Goal: Find contact information: Obtain details needed to contact an individual or organization

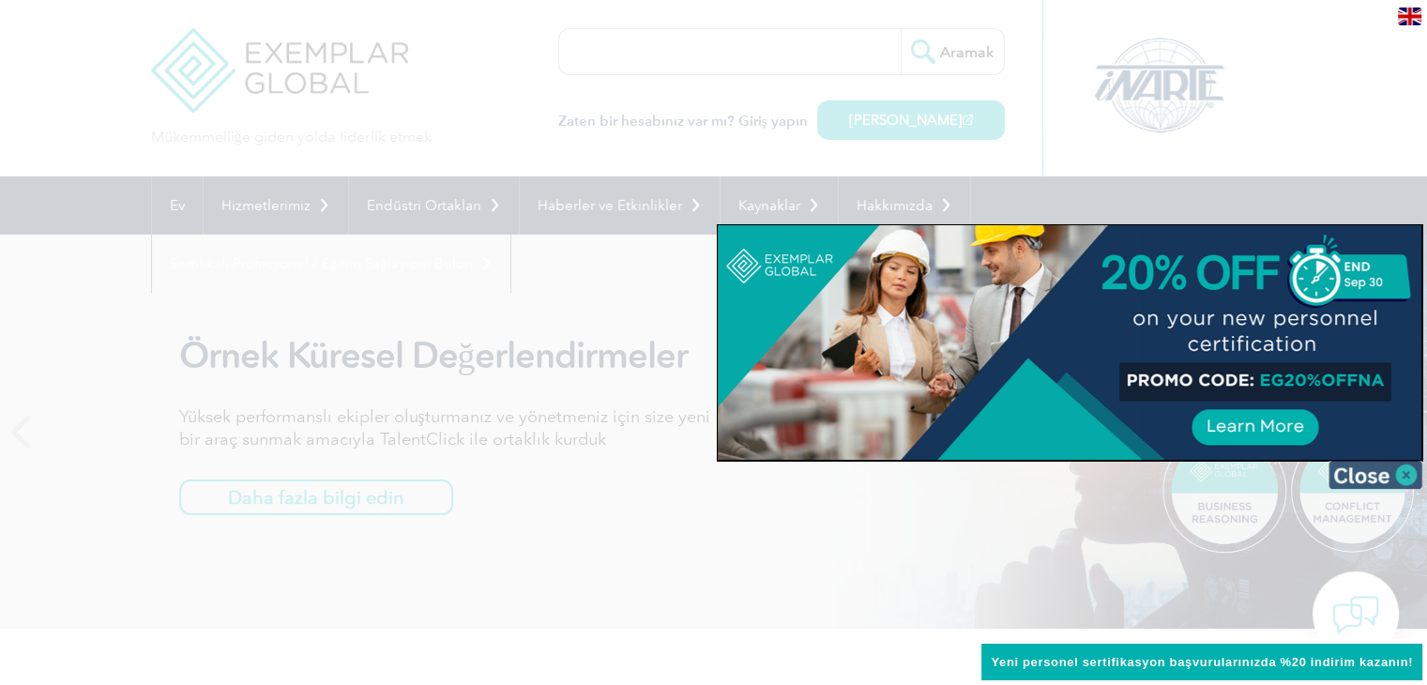
click at [1411, 475] on img at bounding box center [1376, 475] width 94 height 28
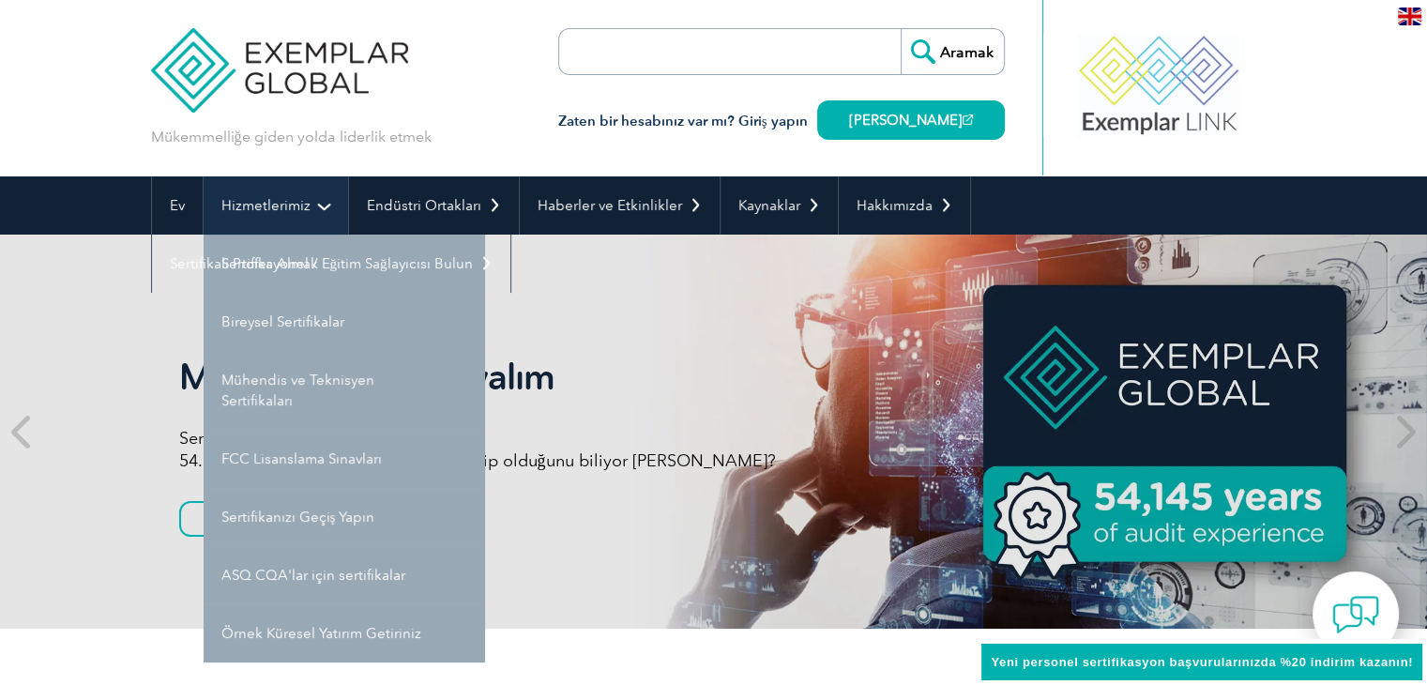
click at [285, 211] on font "Hizmetlerimiz" at bounding box center [265, 205] width 89 height 17
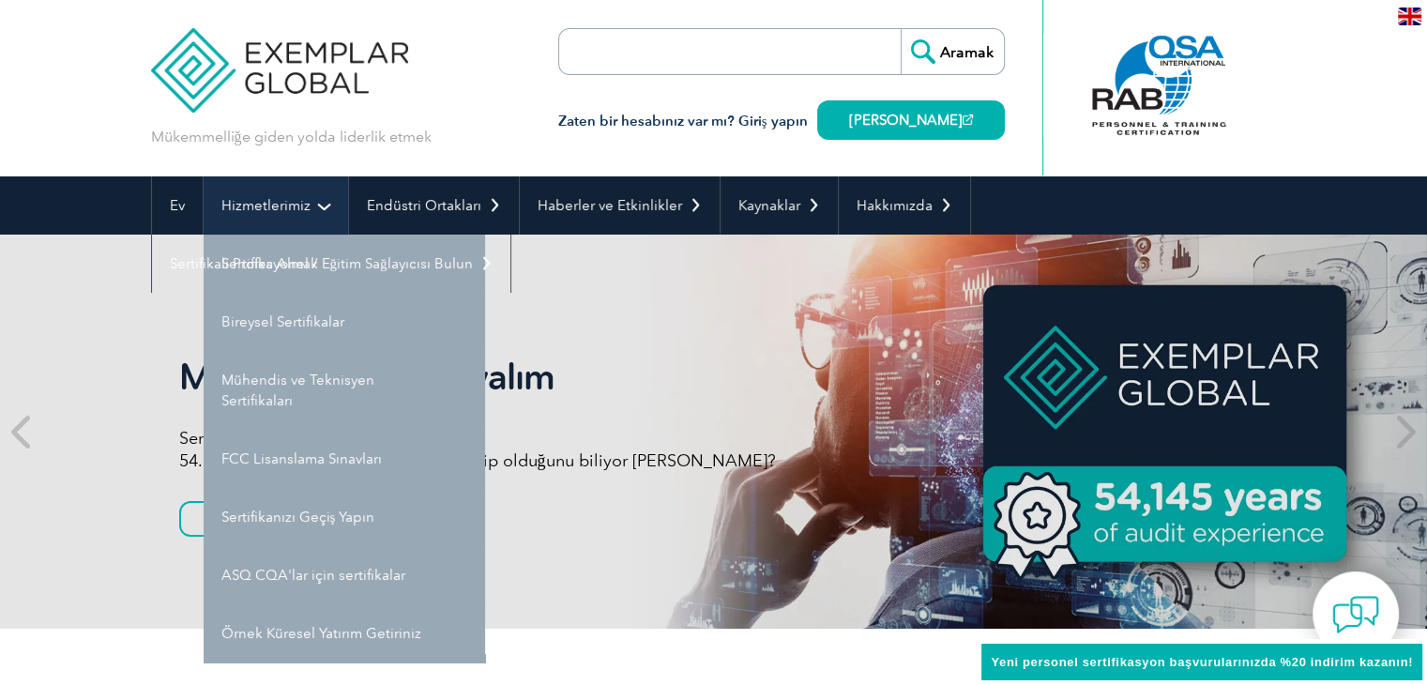
click at [322, 189] on link "Hizmetlerimiz" at bounding box center [276, 205] width 145 height 58
click at [320, 196] on link "Hizmetlerimiz" at bounding box center [276, 205] width 145 height 58
click at [261, 200] on font "Hizmetlerimiz" at bounding box center [265, 205] width 89 height 17
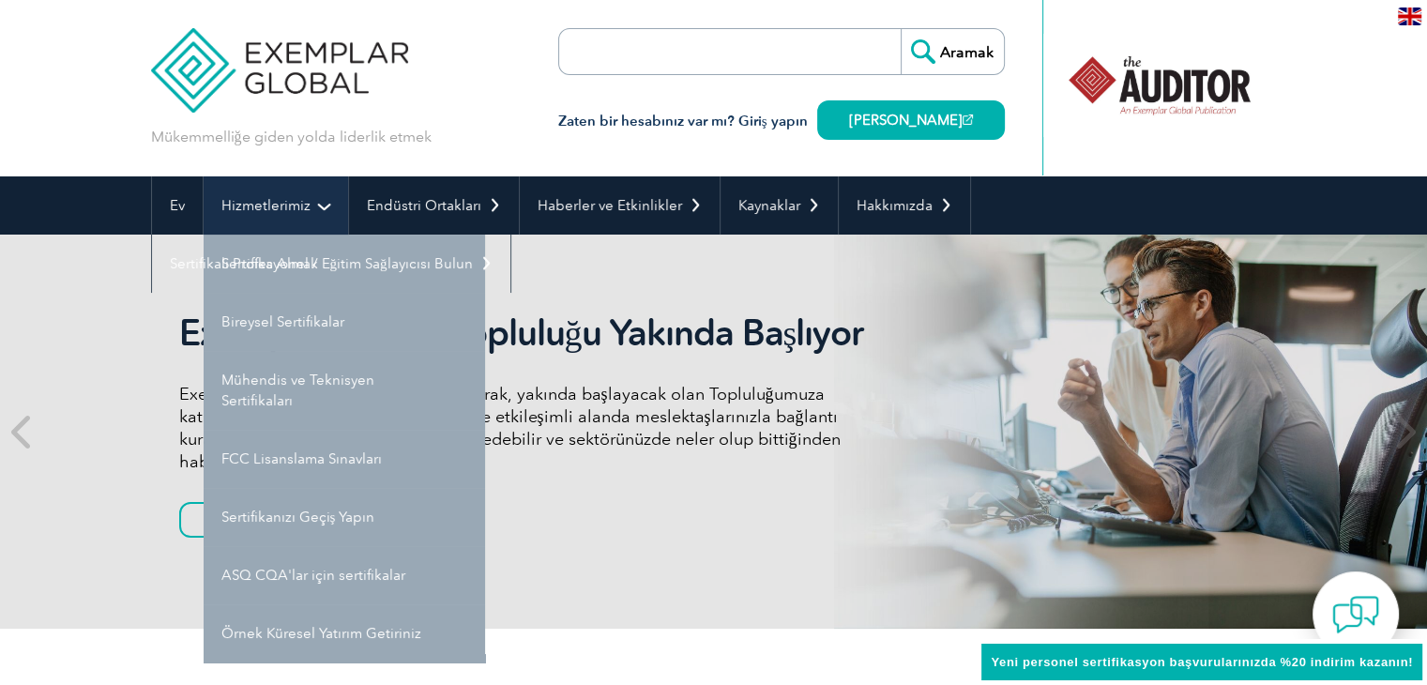
click at [327, 207] on link "Hizmetlerimiz" at bounding box center [276, 205] width 145 height 58
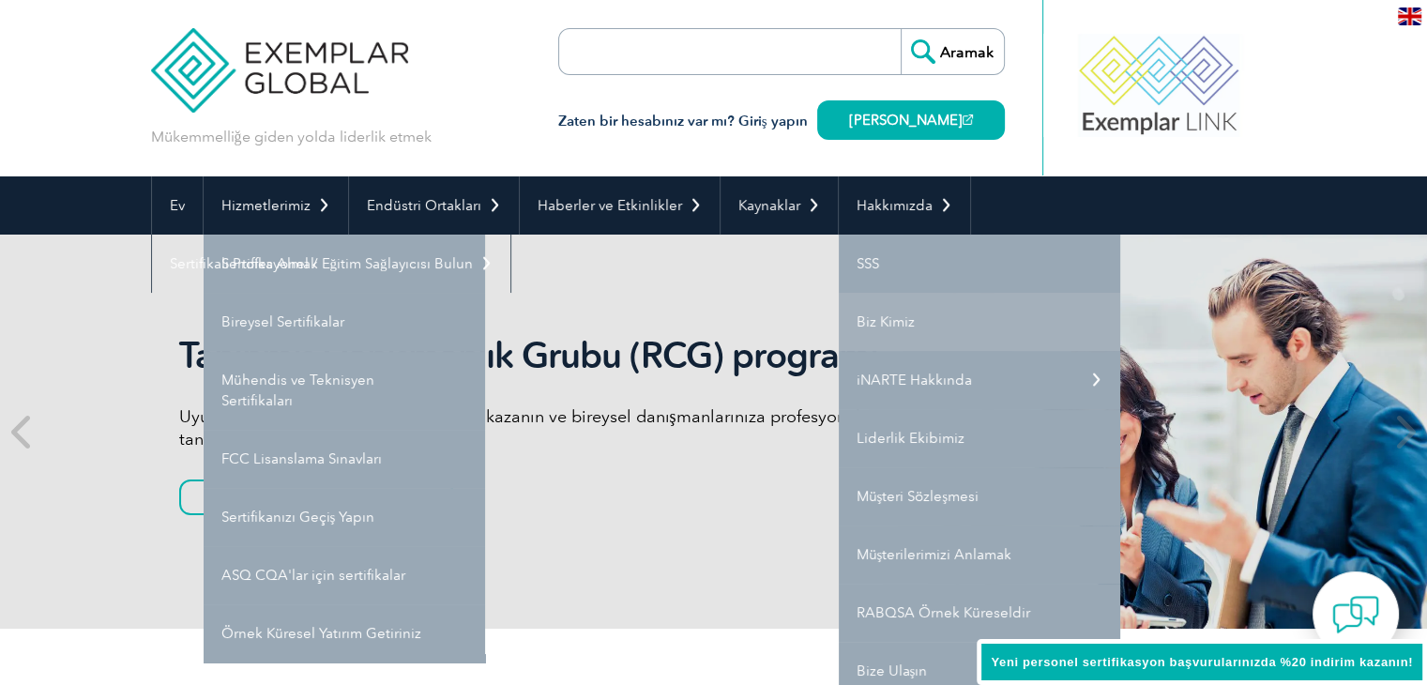
click at [870, 309] on link "Biz Kimiz" at bounding box center [980, 322] width 282 height 58
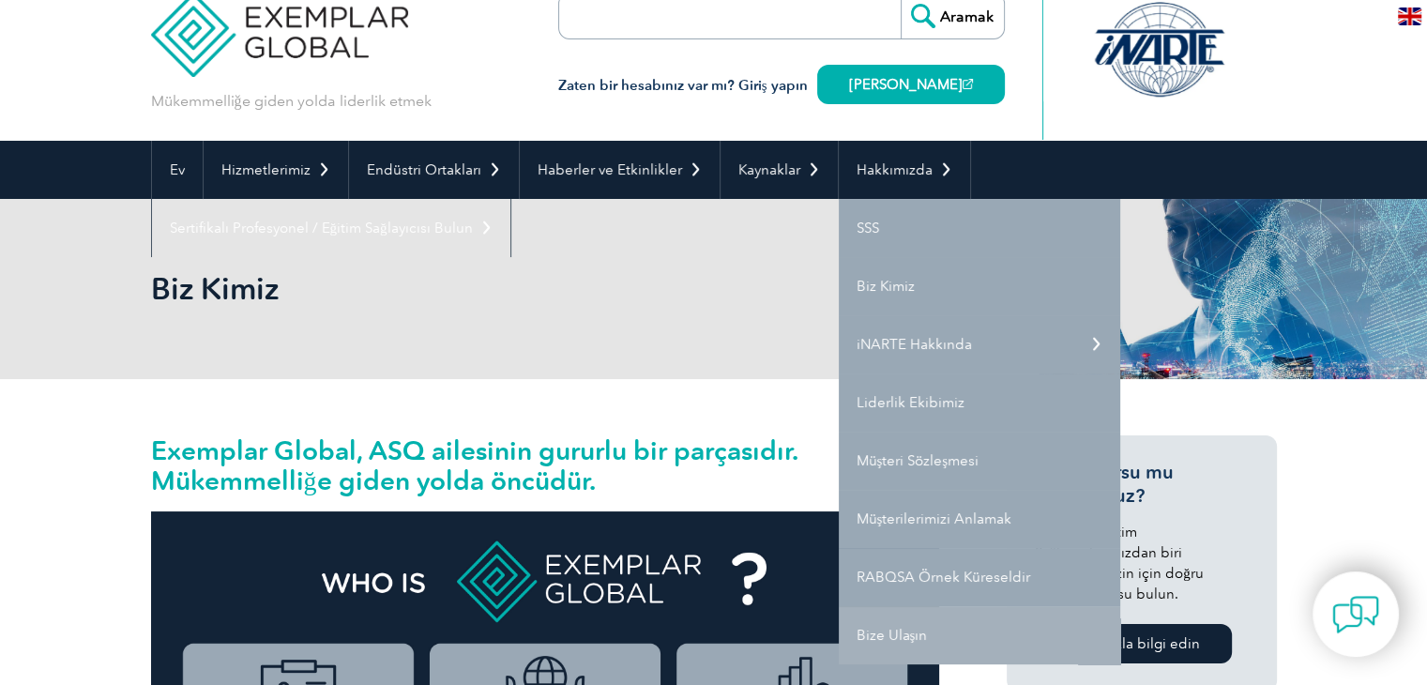
scroll to position [94, 0]
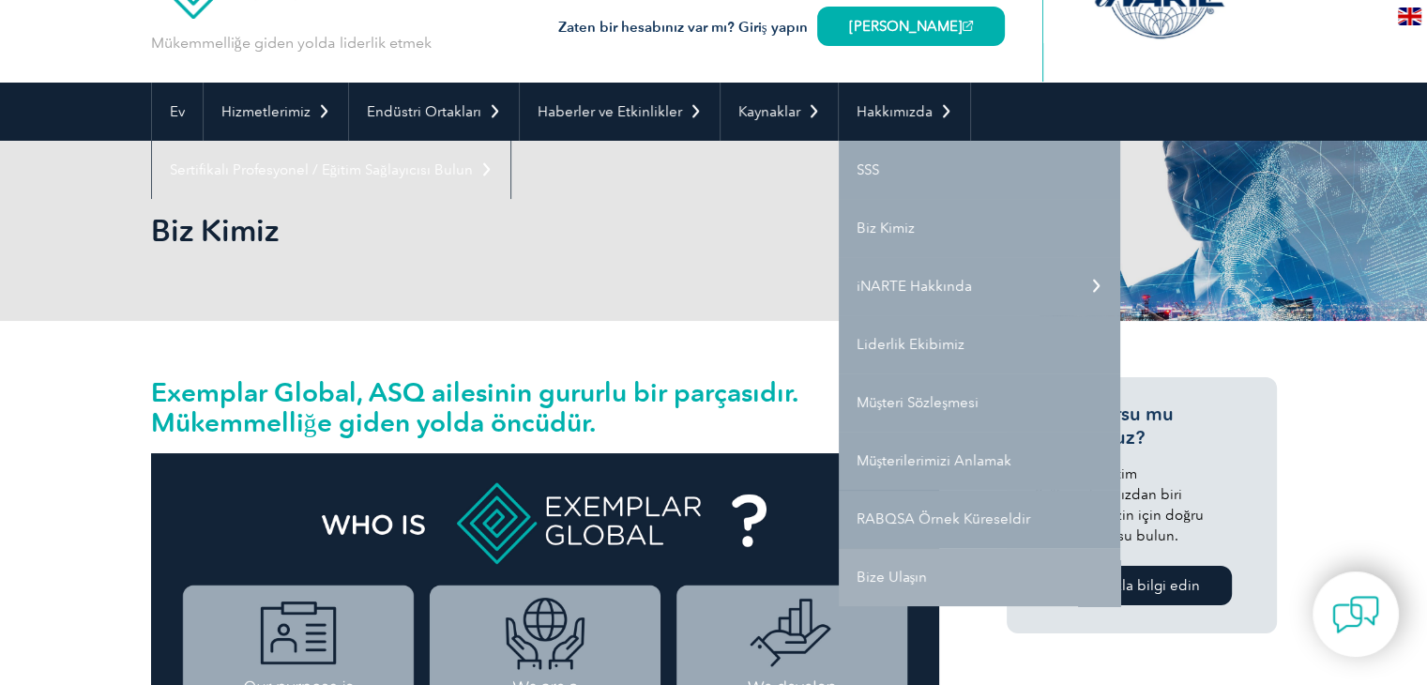
click at [897, 575] on font "Bize Ulaşın" at bounding box center [892, 577] width 71 height 17
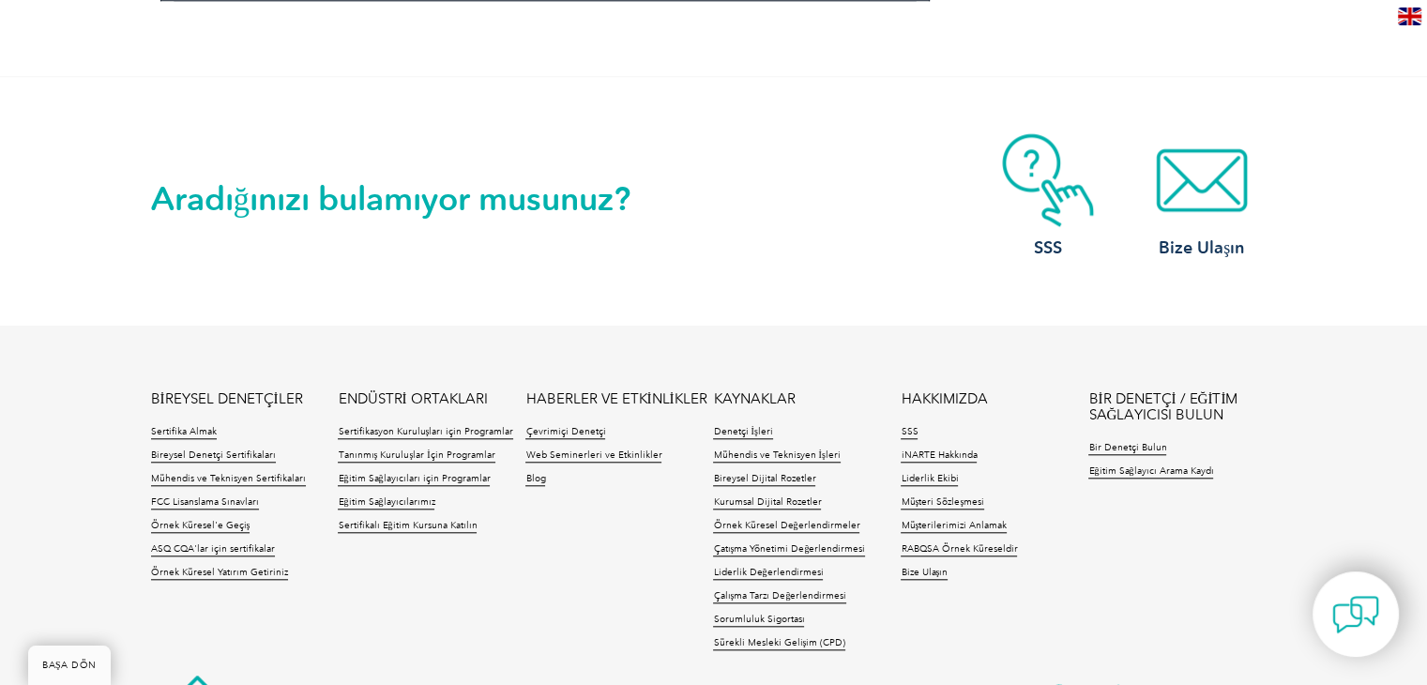
scroll to position [1818, 0]
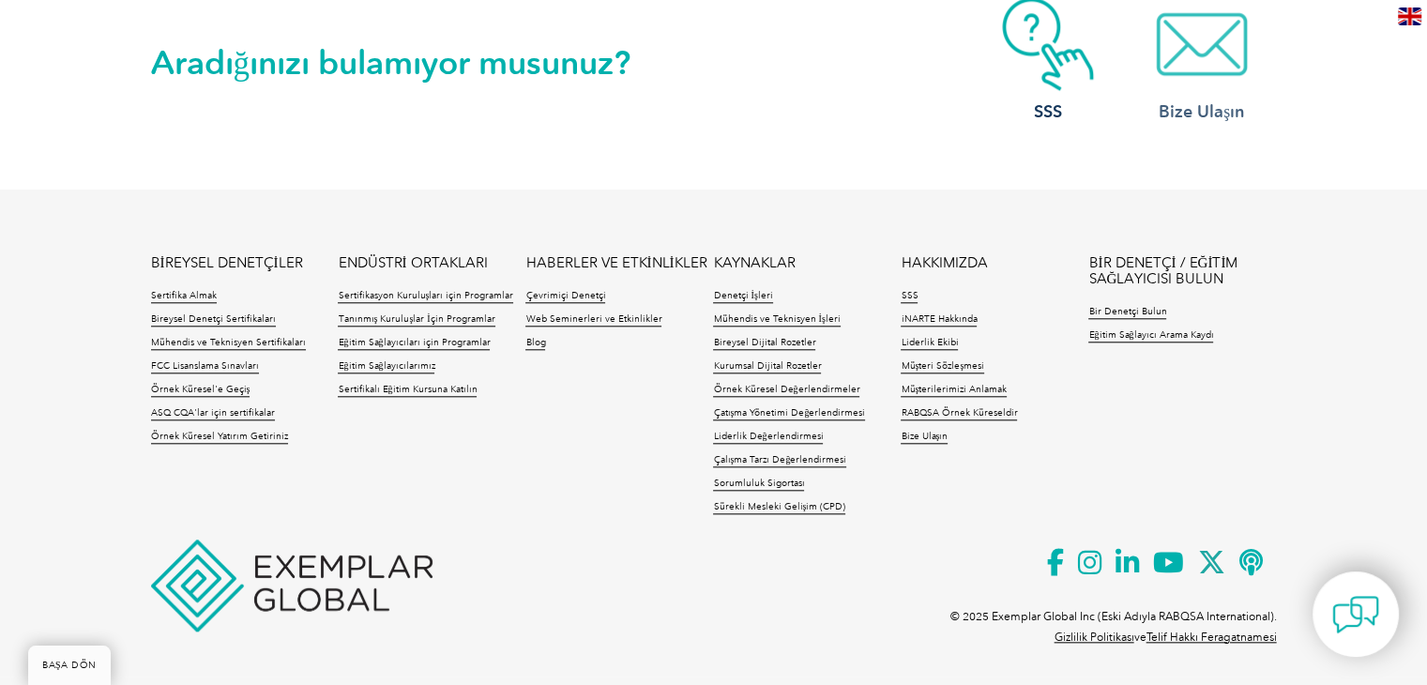
click at [1182, 101] on font "Bize Ulaşın" at bounding box center [1201, 111] width 85 height 21
